Goal: Learn about a topic

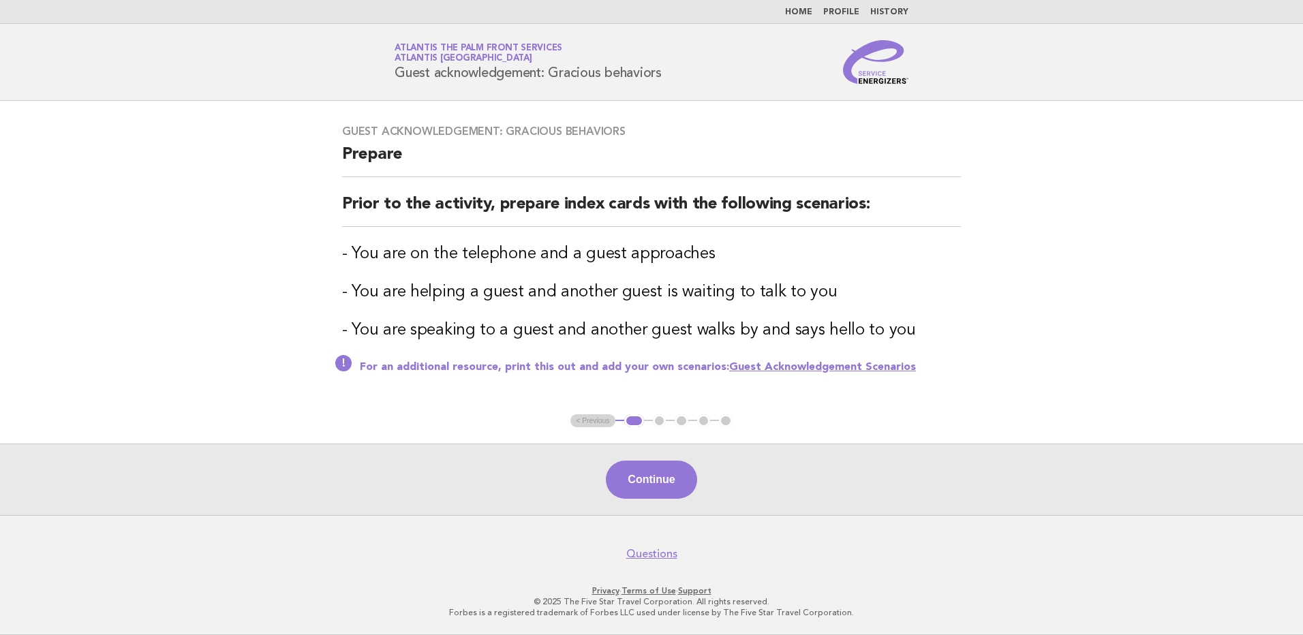
click at [872, 78] on img at bounding box center [875, 62] width 65 height 44
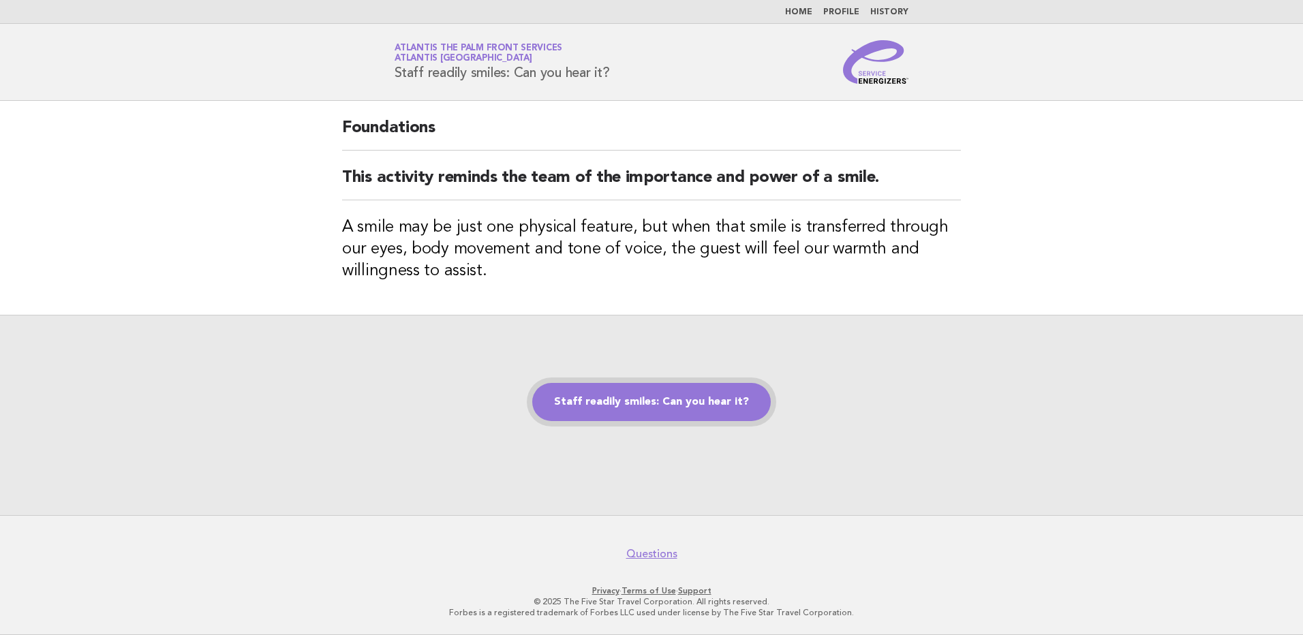
click at [684, 402] on link "Staff readily smiles: Can you hear it?" at bounding box center [651, 402] width 239 height 38
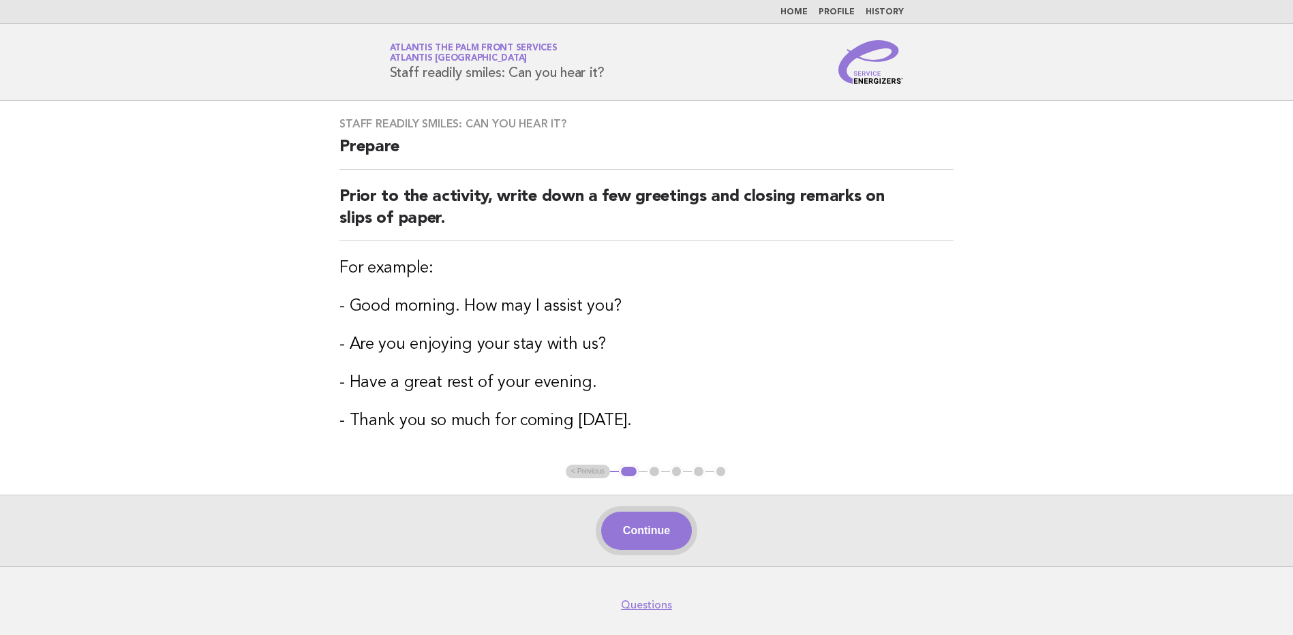
drag, startPoint x: 662, startPoint y: 532, endPoint x: 662, endPoint y: 524, distance: 8.9
click at [662, 530] on button "Continue" at bounding box center [646, 531] width 91 height 38
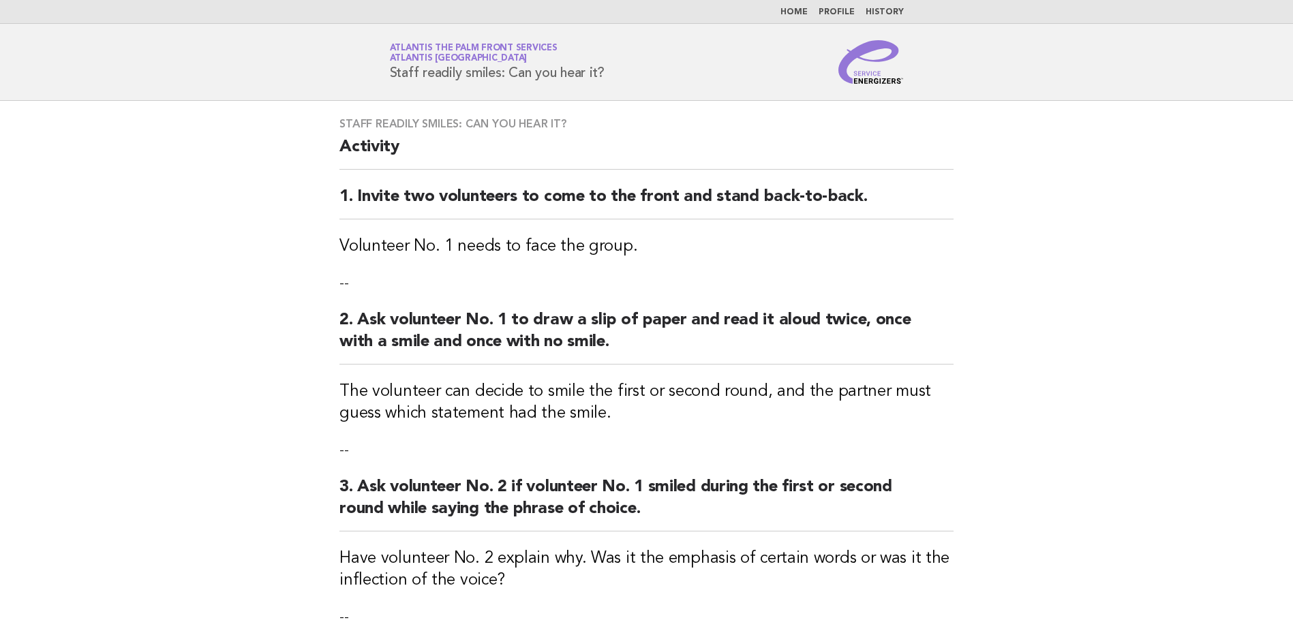
scroll to position [205, 0]
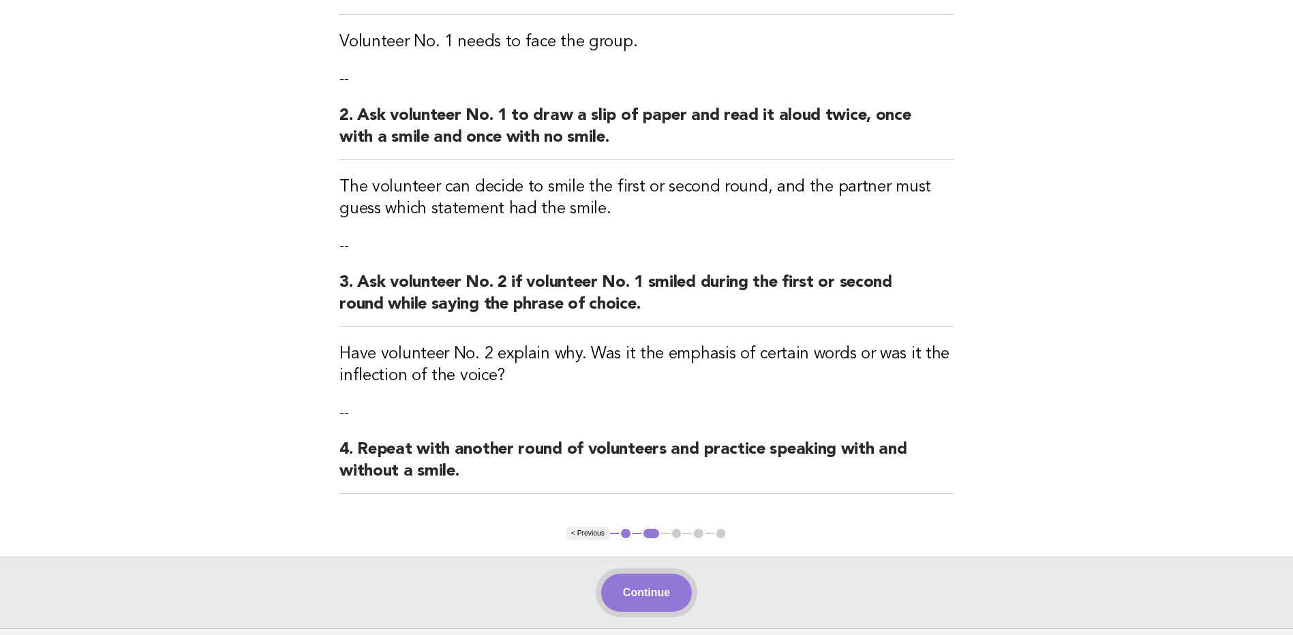
click at [622, 592] on button "Continue" at bounding box center [646, 593] width 91 height 38
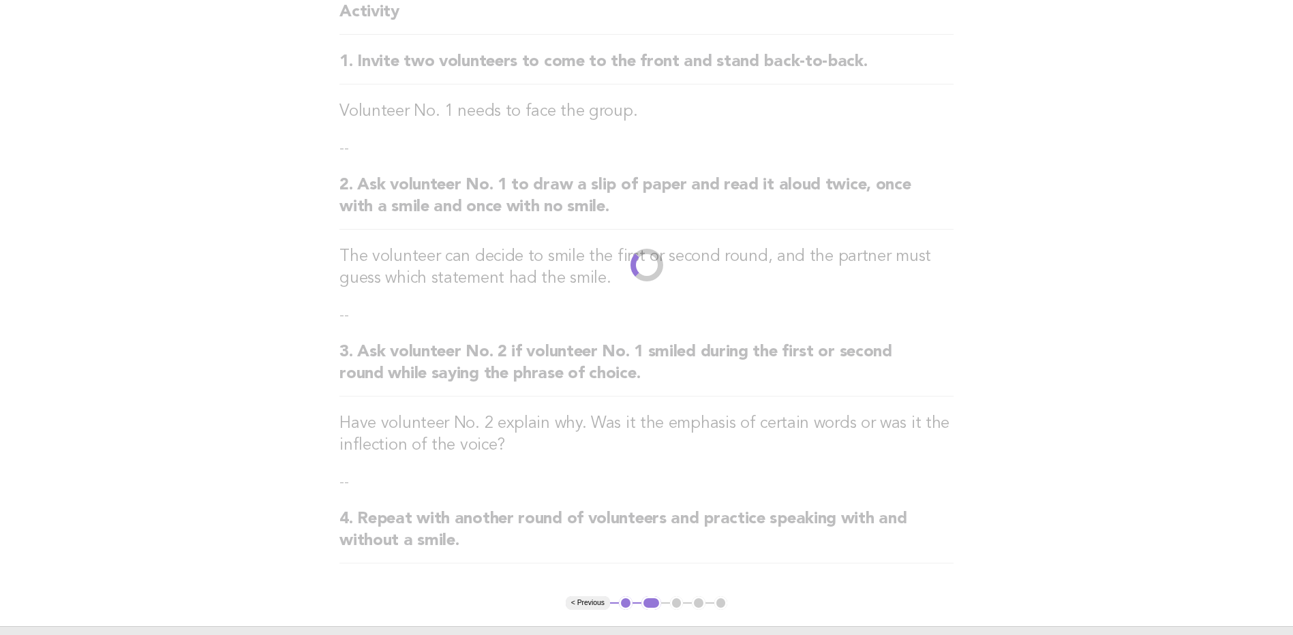
scroll to position [0, 0]
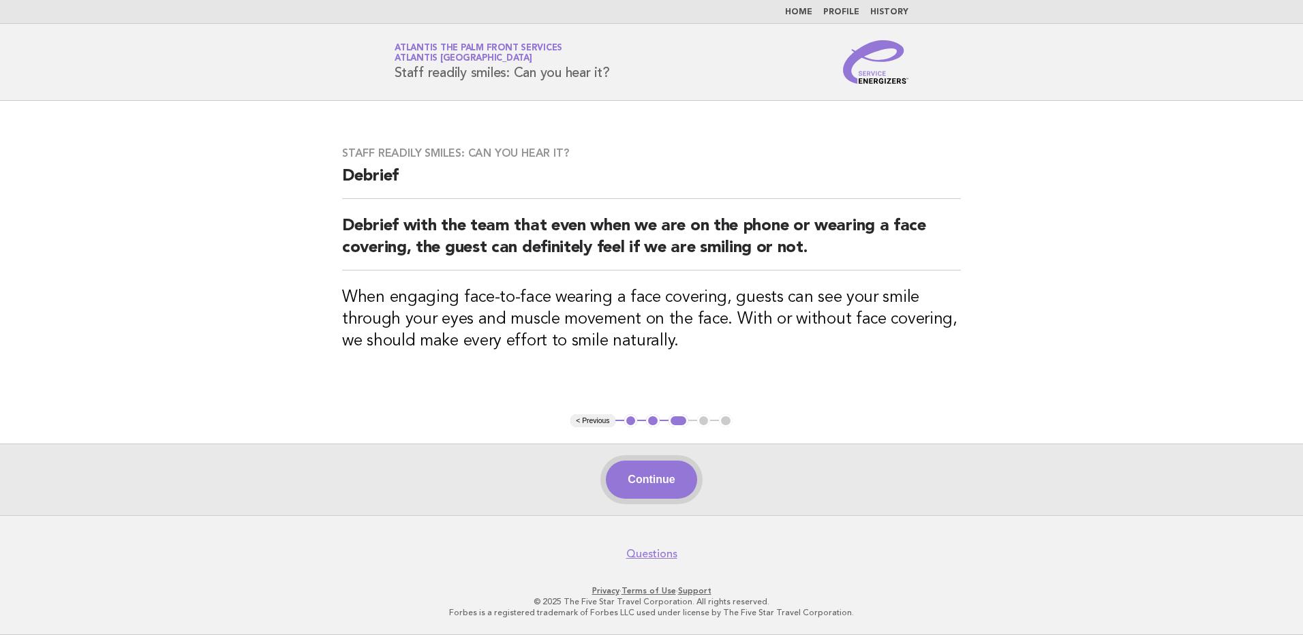
click at [677, 479] on button "Continue" at bounding box center [651, 480] width 91 height 38
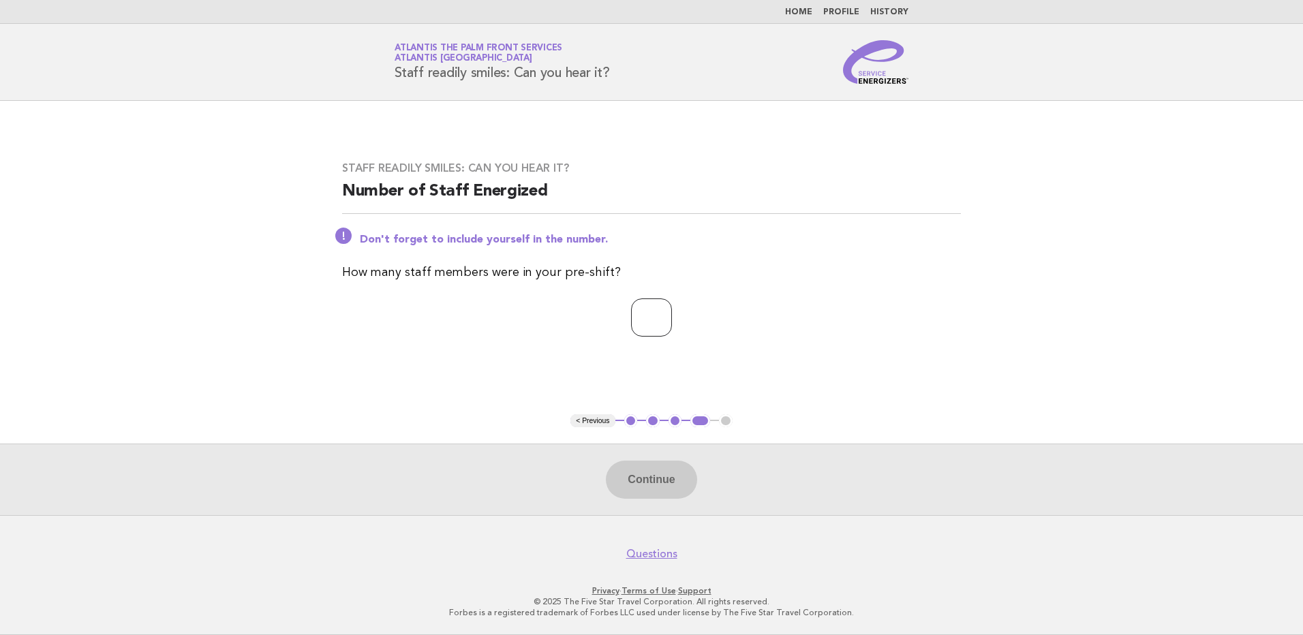
click at [638, 325] on input "number" at bounding box center [651, 318] width 41 height 38
type input "*"
click at [660, 486] on button "Continue" at bounding box center [651, 480] width 91 height 38
